Goal: Task Accomplishment & Management: Complete application form

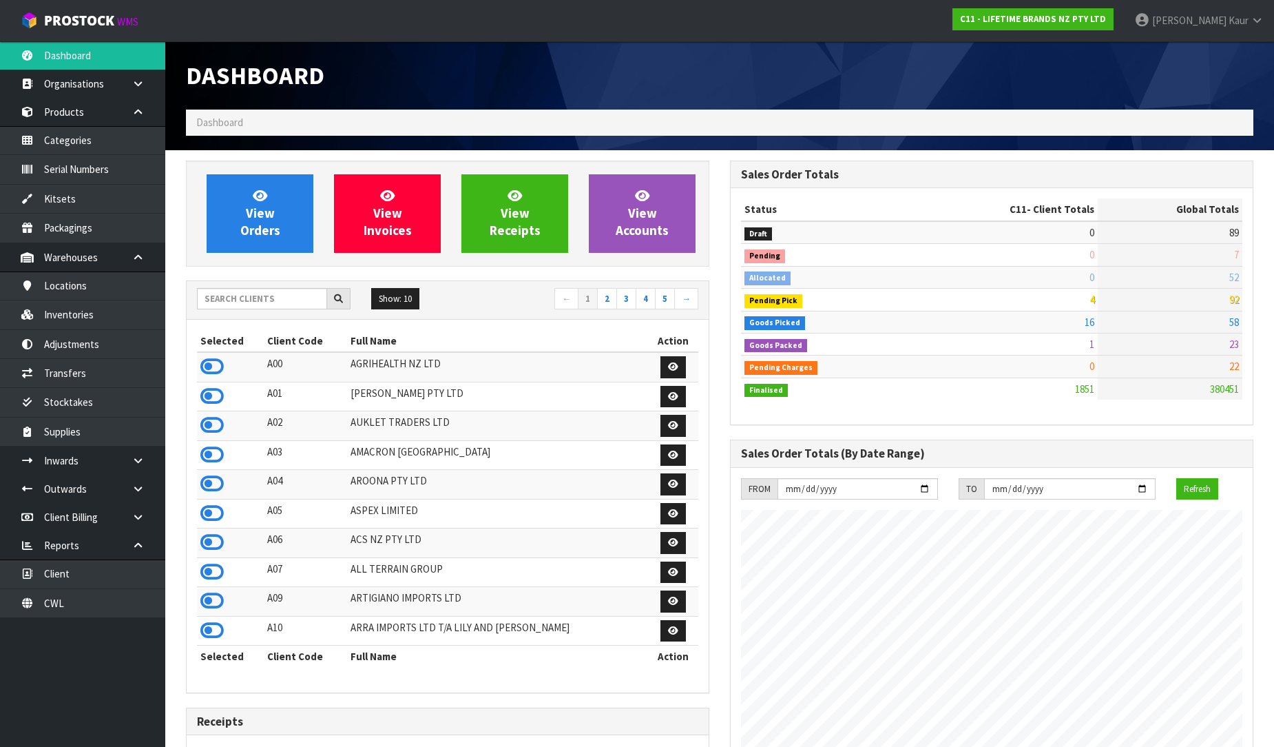
scroll to position [1044, 544]
click at [211, 550] on icon at bounding box center [211, 542] width 23 height 21
click at [134, 471] on link at bounding box center [143, 460] width 44 height 28
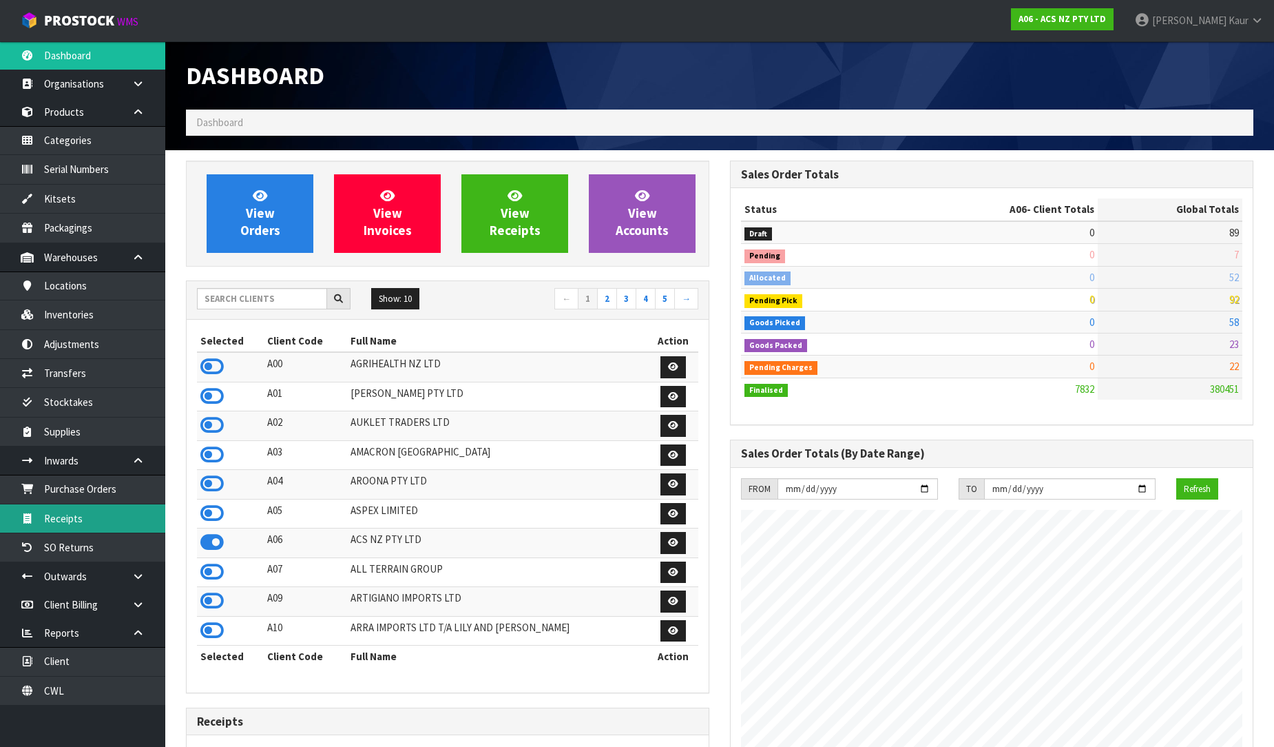
click at [119, 514] on link "Receipts" at bounding box center [82, 518] width 165 height 28
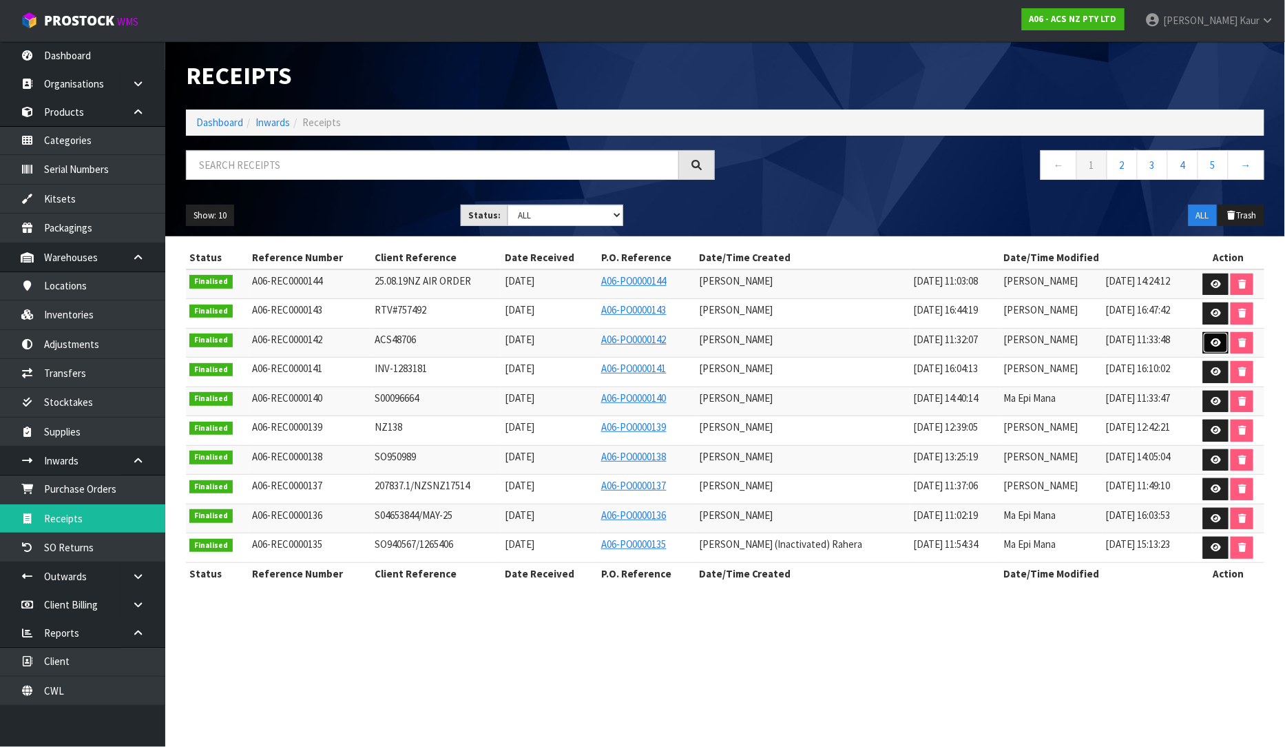
click at [1210, 342] on link at bounding box center [1215, 343] width 25 height 22
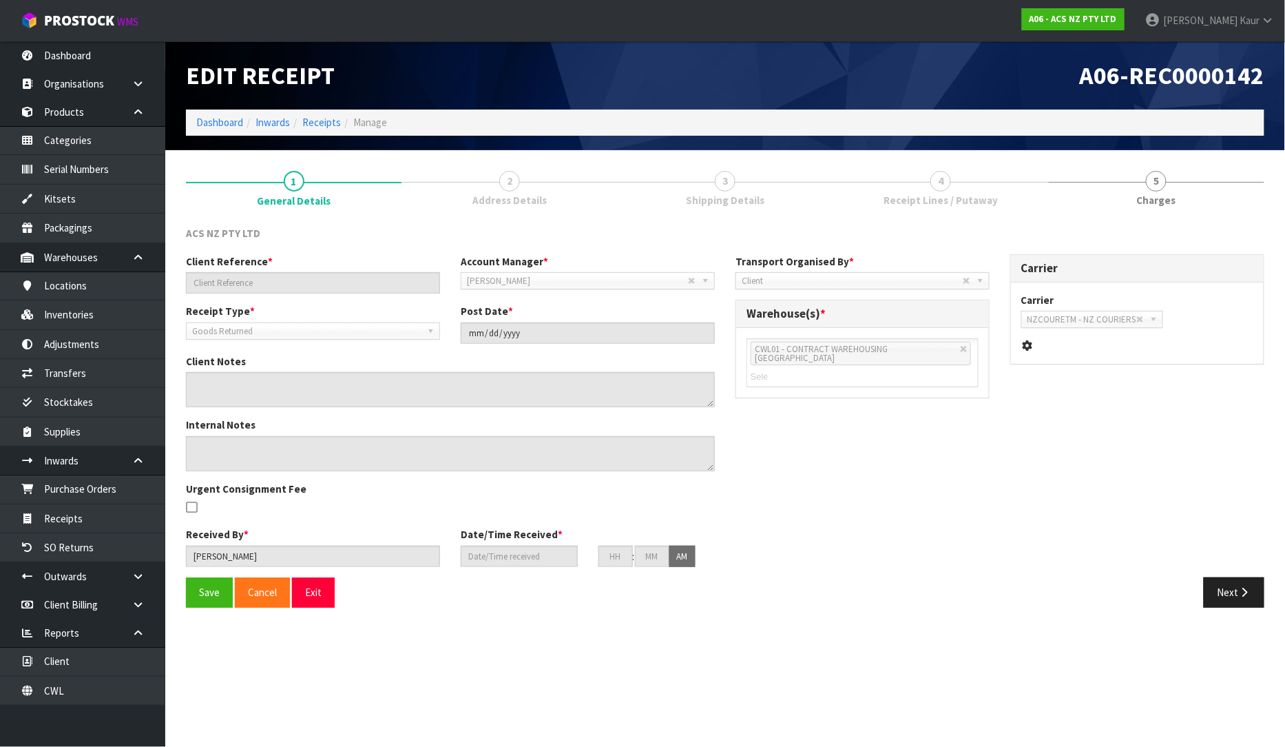
type input "ACS48706"
type input "[DATE]"
type input "[PERSON_NAME]"
type input "[DATE]"
type input "11"
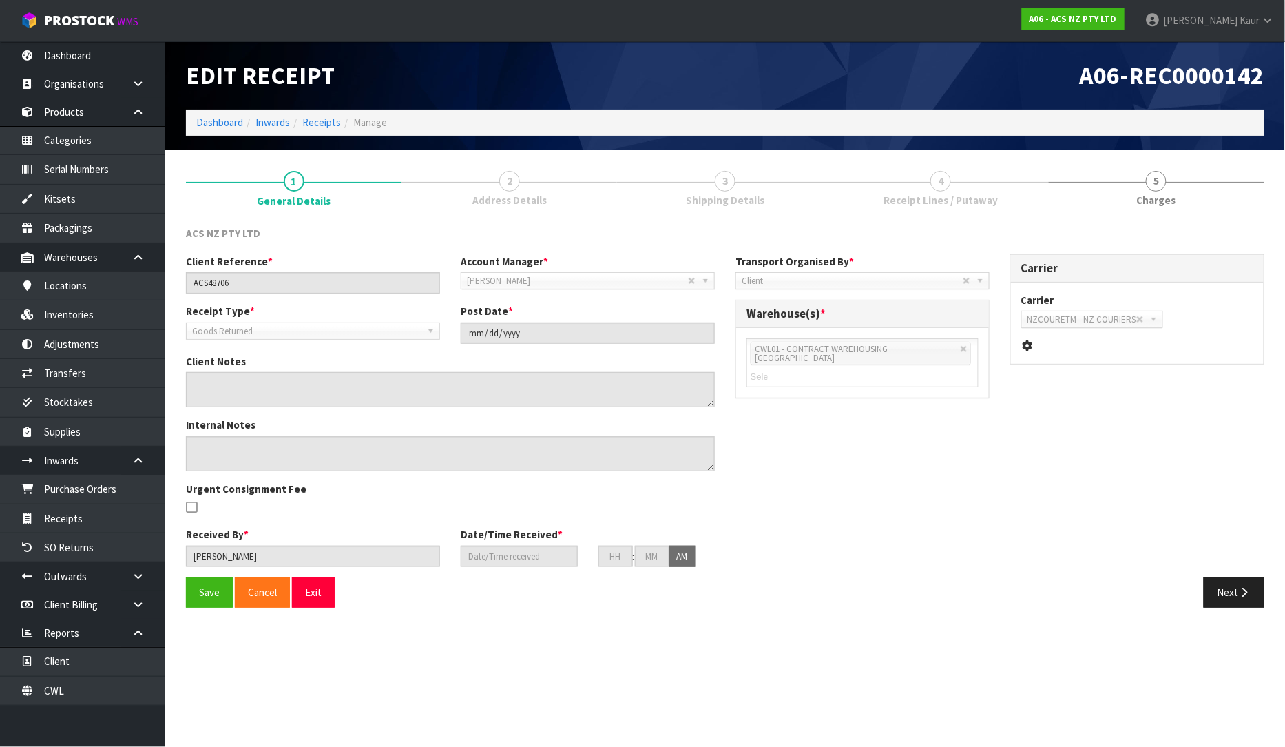
type input "32"
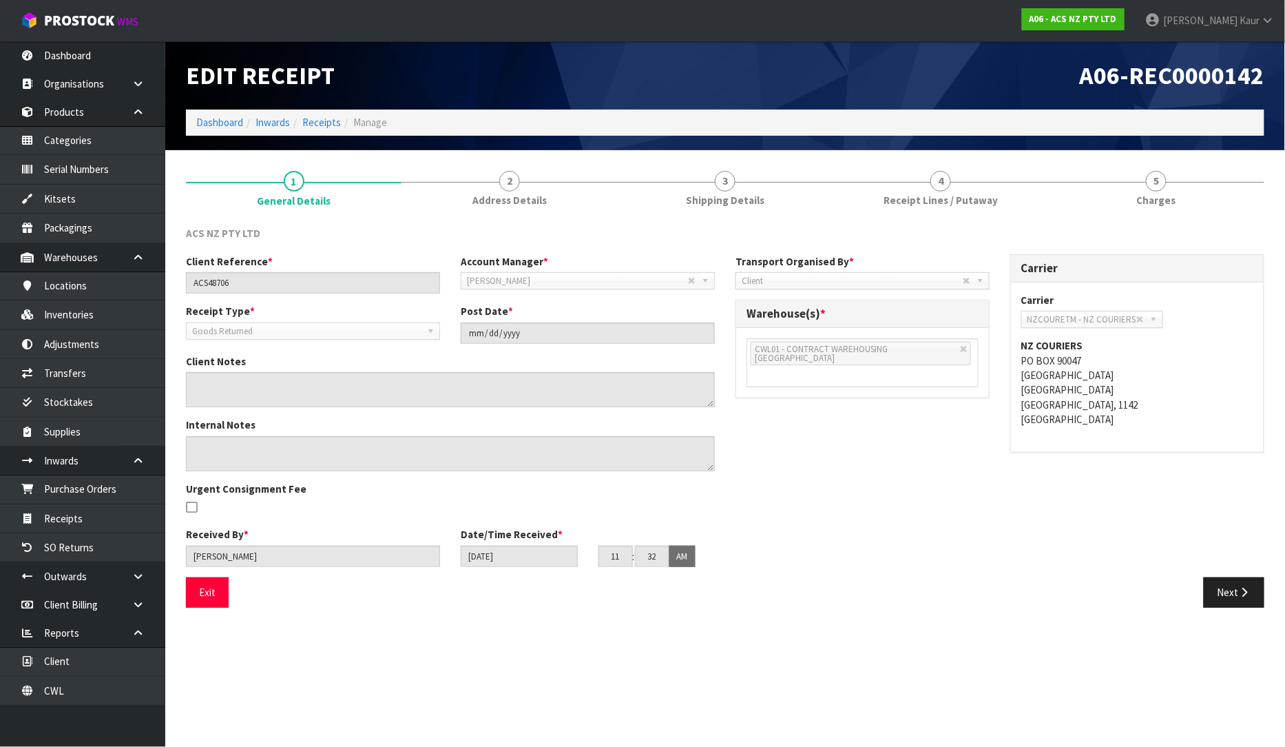
click at [328, 129] on li "Receipts" at bounding box center [315, 122] width 51 height 14
click at [332, 119] on link "Receipts" at bounding box center [321, 122] width 39 height 13
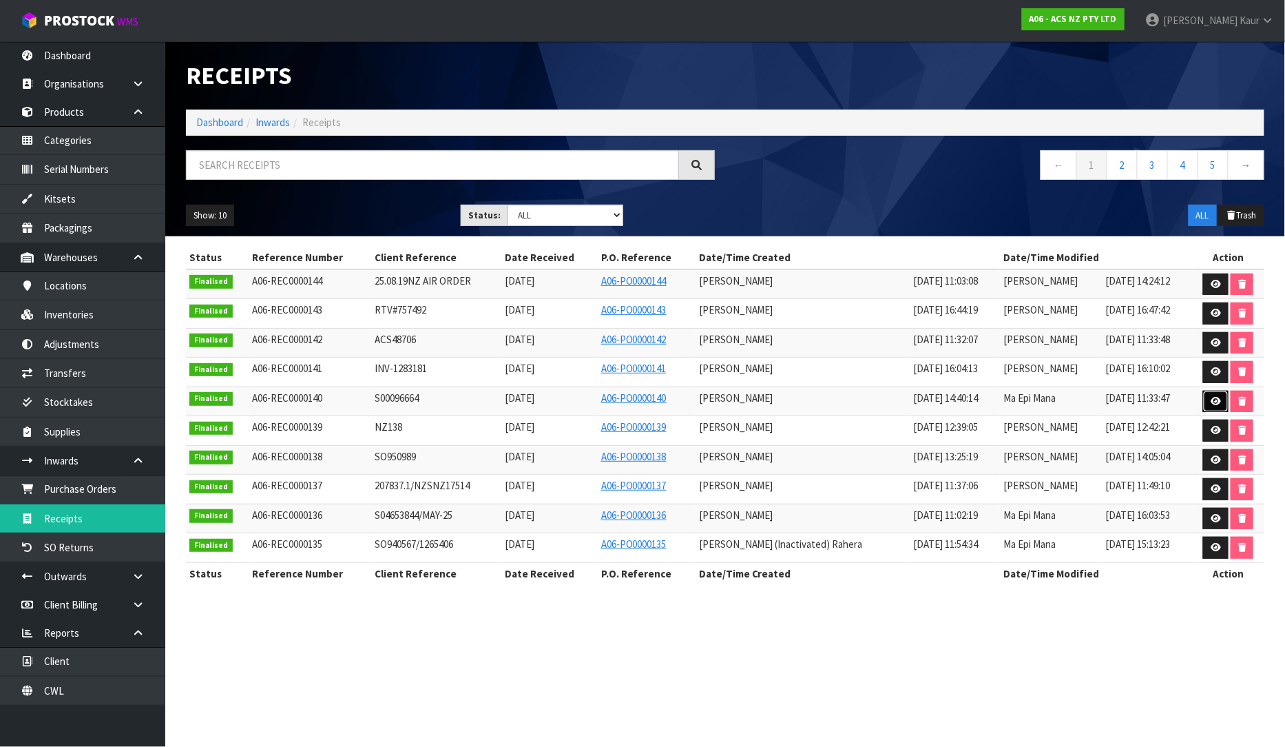
click at [1211, 400] on icon at bounding box center [1216, 401] width 10 height 9
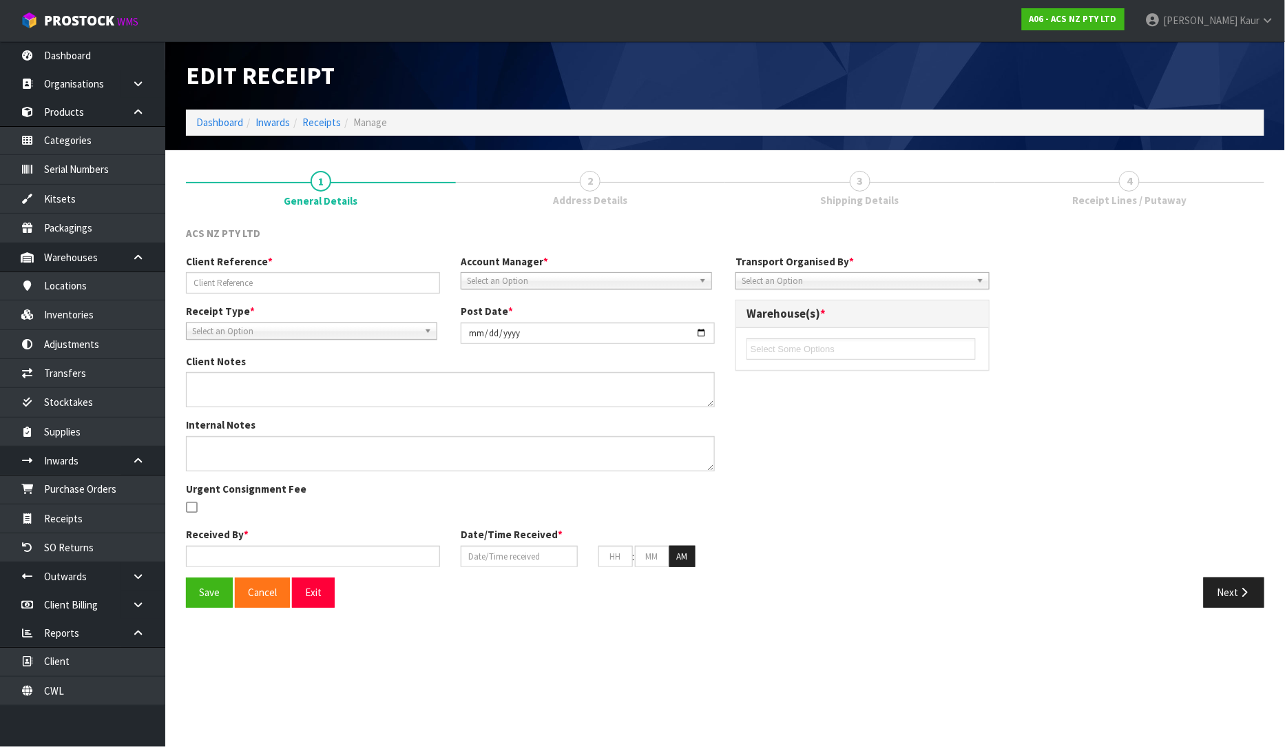
type input "S00096664"
type input "[DATE]"
type textarea "VARIANCES BELOW ATFKTY25-10, EXPECTED QTY: 2 UNITS, RECEIVED QTY: 1 UNIT, VARIA…"
type textarea "MEASUEMENTS BY [PERSON_NAME] AND KRISHNA VARIANCES BELOW ATFKTY25-10, EXPECTED …"
type input "[PERSON_NAME]"
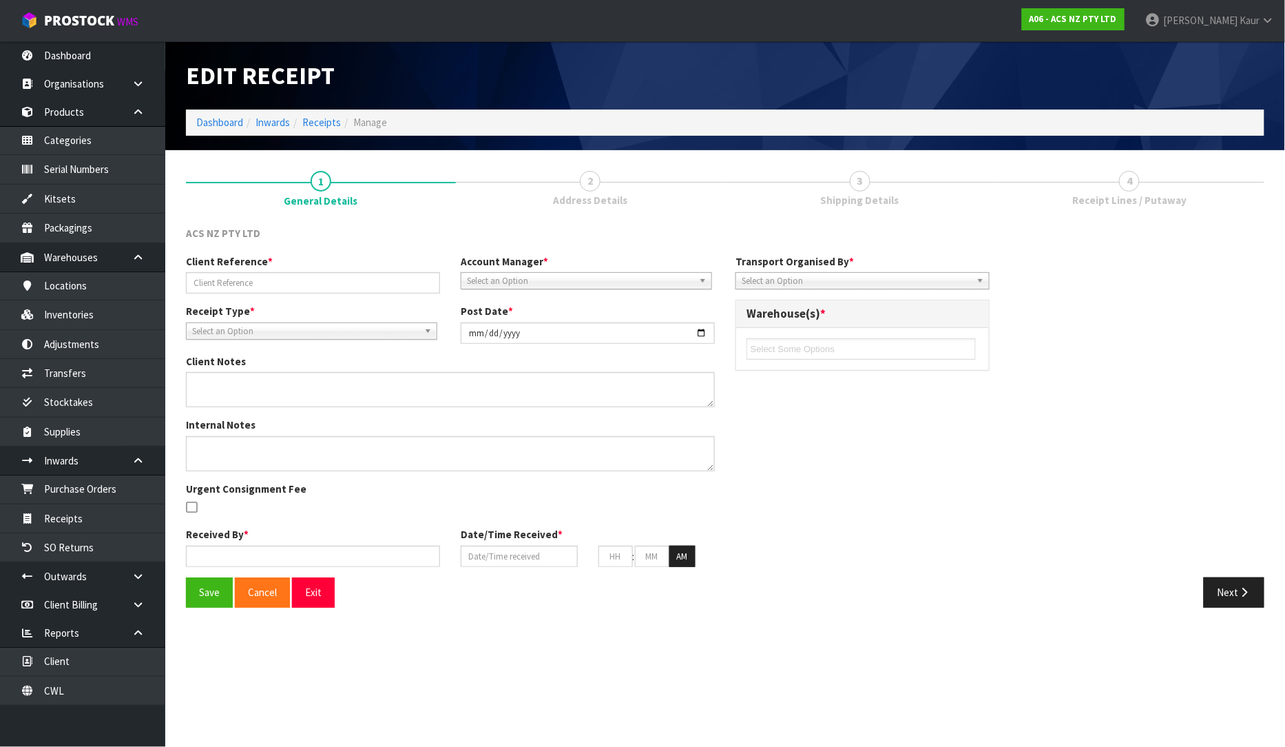
type input "[DATE]"
type input "02"
type input "40"
